Goal: Use online tool/utility: Use online tool/utility

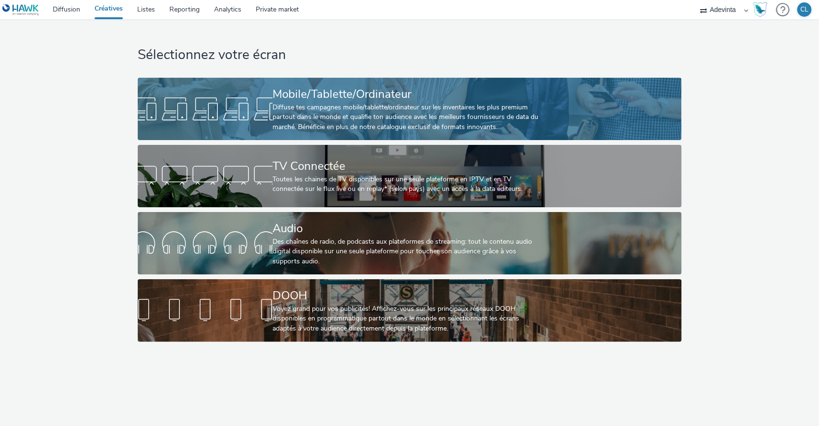
click at [337, 103] on div "Diffuse tes campagnes mobile/tablette/ordinateur sur les inventaires les plus p…" at bounding box center [408, 117] width 270 height 29
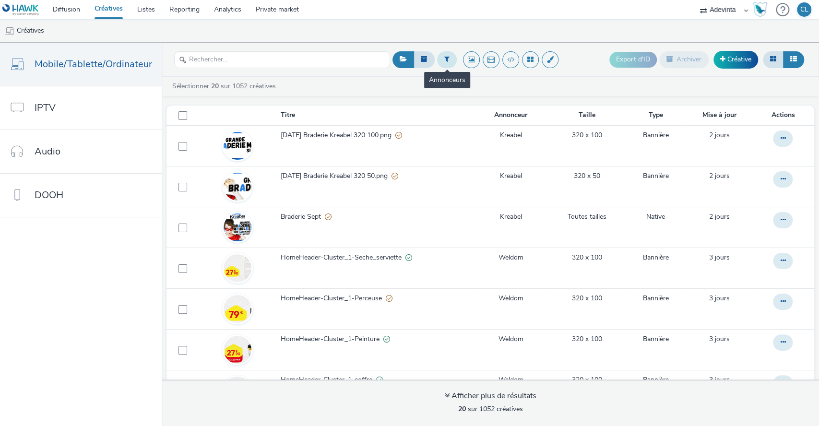
click at [450, 59] on button at bounding box center [447, 59] width 20 height 16
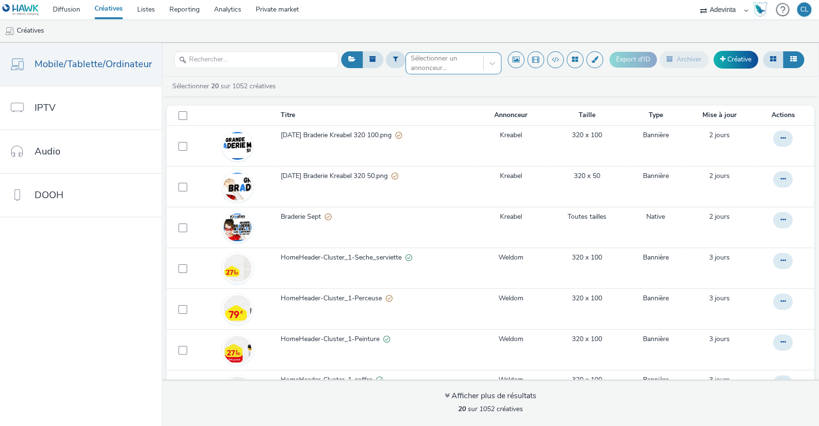
click at [437, 63] on div at bounding box center [445, 64] width 68 height 12
type input "[PERSON_NAME]"
click at [460, 82] on li "Gadec" at bounding box center [453, 78] width 96 height 16
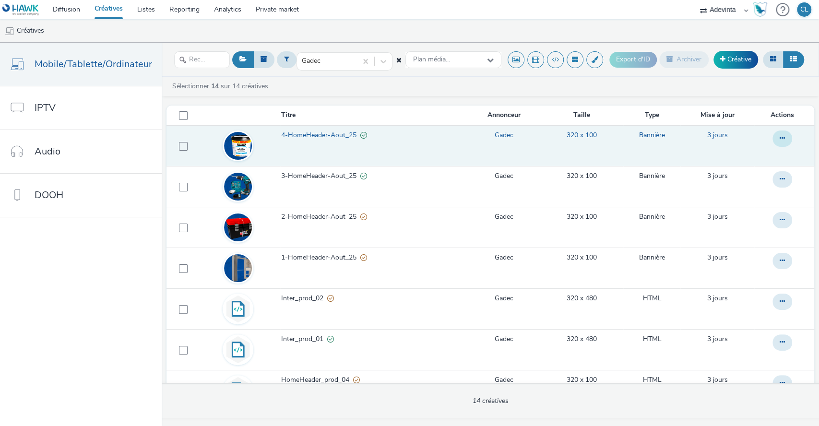
click at [776, 133] on button at bounding box center [783, 139] width 20 height 16
click at [181, 148] on span at bounding box center [183, 146] width 9 height 9
checkbox input "true"
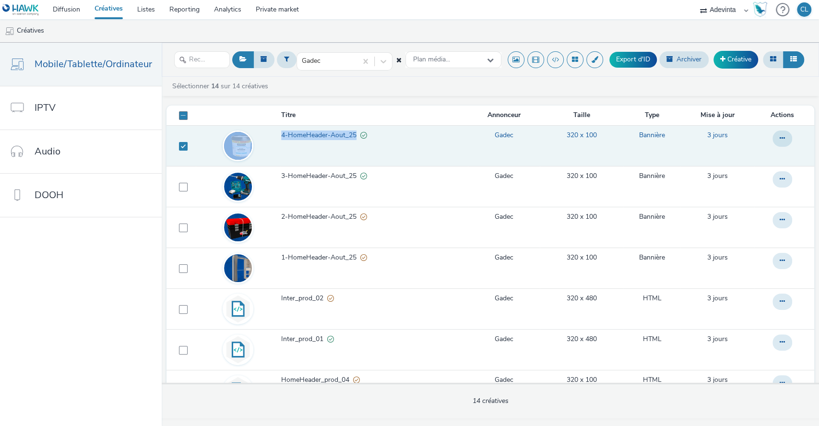
drag, startPoint x: 263, startPoint y: 133, endPoint x: 351, endPoint y: 142, distance: 88.2
click at [351, 142] on tr "4-HomeHeader-Aout_25 Gadec 320 x 100 Bannière 3 jours" at bounding box center [491, 145] width 648 height 41
copy tr "4-HomeHeader-Aout_25"
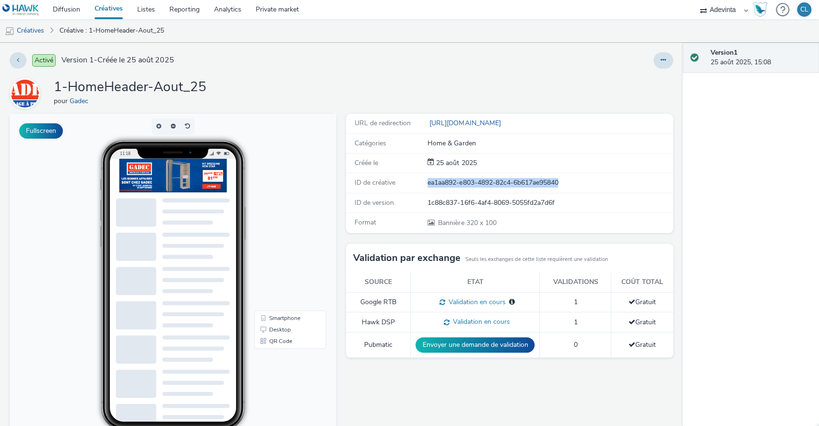
drag, startPoint x: 571, startPoint y: 182, endPoint x: 421, endPoint y: 186, distance: 150.2
click at [0, 0] on div "ID de créative ea1aa892-e803-4892-82c4-6b617ae95840" at bounding box center [0, 0] width 0 height 0
copy div "ID de créative ea1aa892-e803-4892-82c4-6b617ae95840"
click at [21, 60] on button at bounding box center [18, 60] width 17 height 16
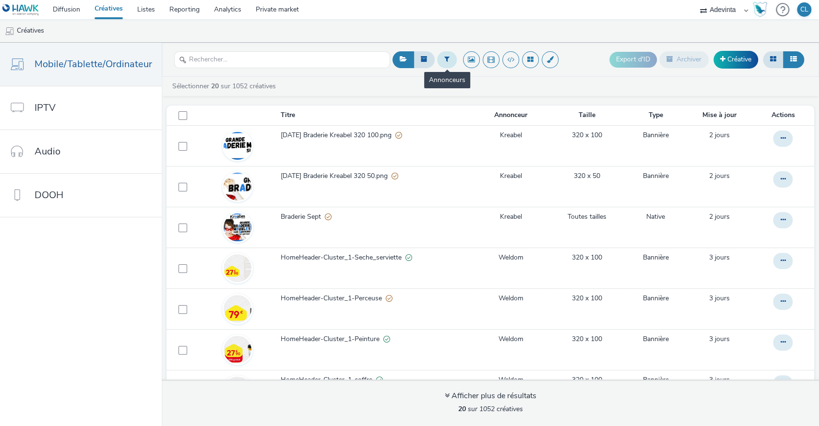
click at [448, 52] on button at bounding box center [447, 59] width 20 height 16
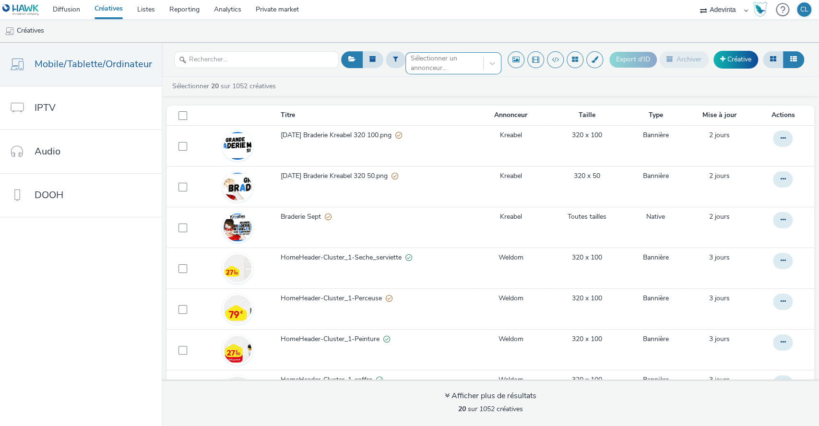
click at [424, 68] on div "Sélectionner un annonceur..." at bounding box center [453, 59] width 96 height 15
type input "gadec"
click at [423, 77] on span "Gadec" at bounding box center [420, 78] width 19 height 10
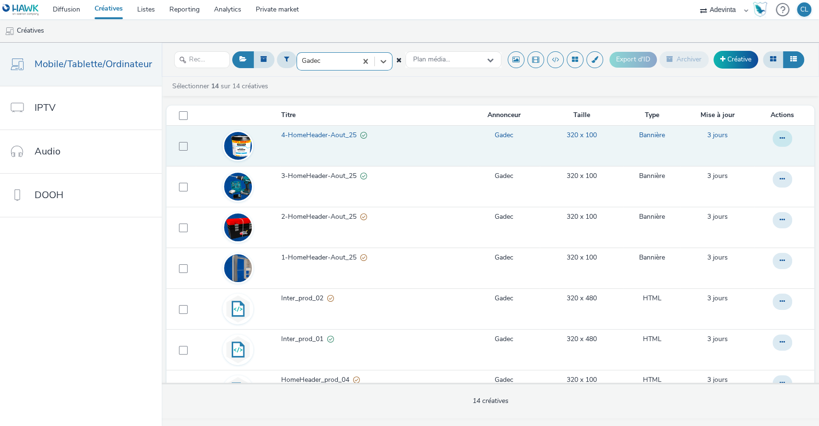
click at [773, 136] on button at bounding box center [783, 139] width 20 height 16
click at [780, 138] on icon at bounding box center [782, 138] width 5 height 7
click at [762, 199] on link "Copier l'ID" at bounding box center [756, 196] width 72 height 19
